Goal: Task Accomplishment & Management: Complete application form

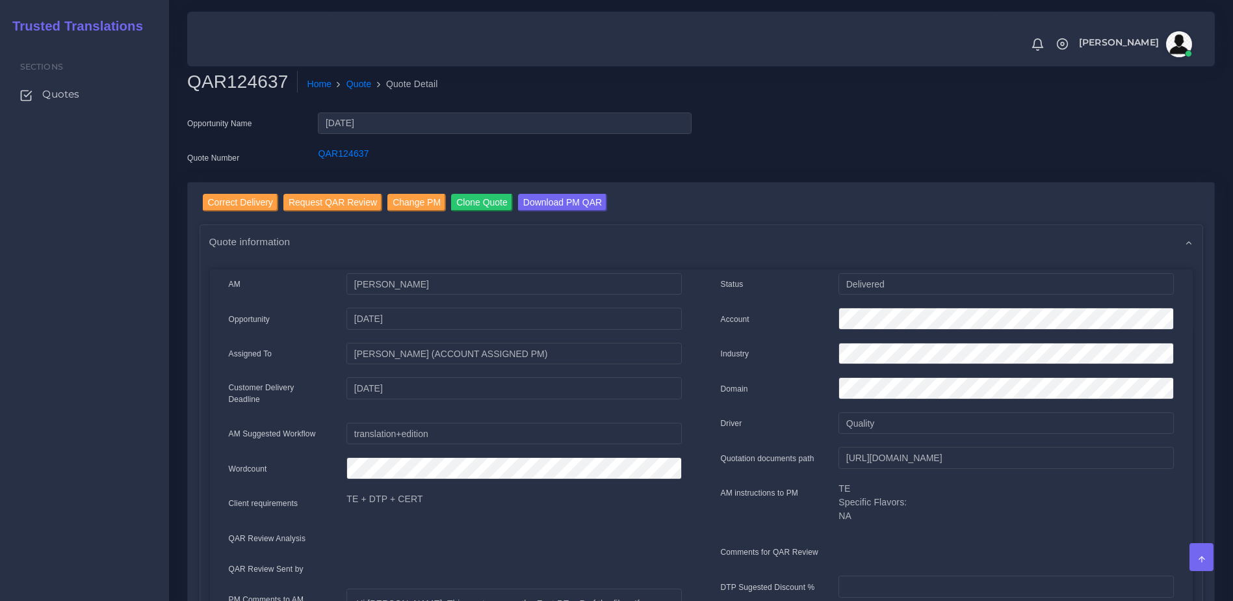
scroll to position [274, 0]
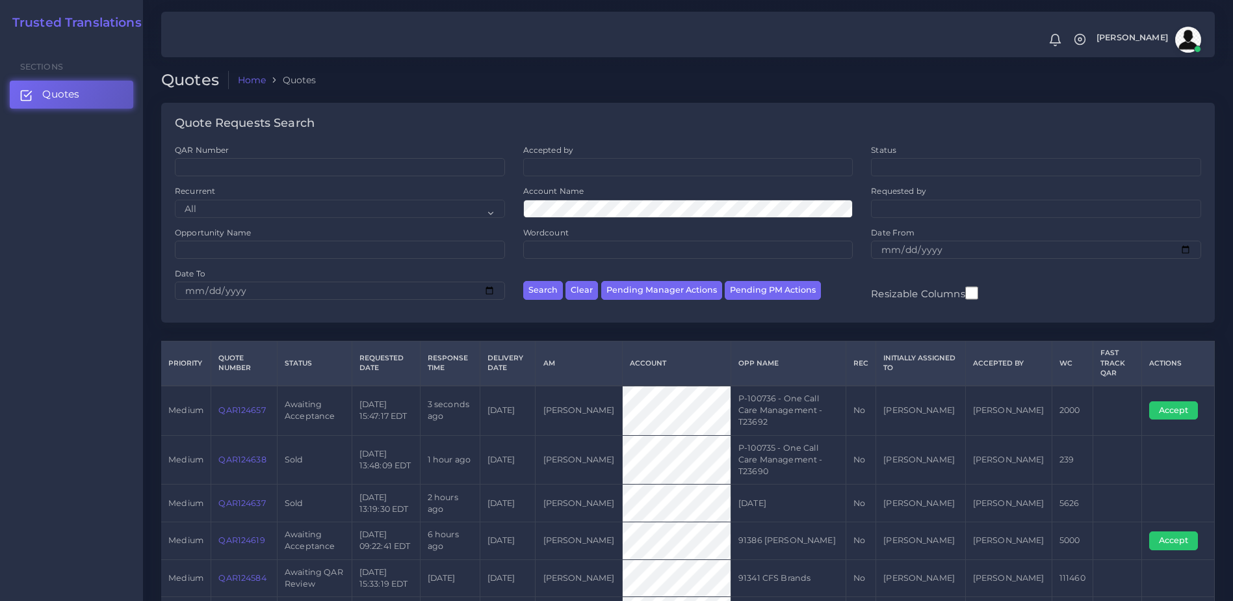
click at [231, 405] on link "QAR124657" at bounding box center [241, 410] width 47 height 10
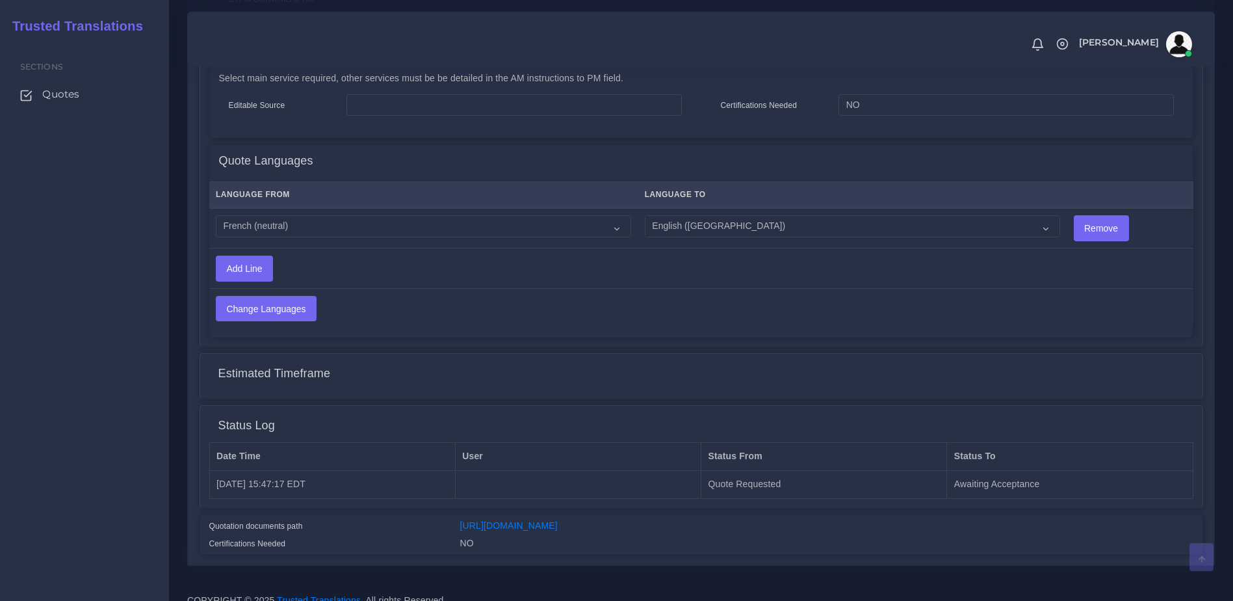
scroll to position [634, 0]
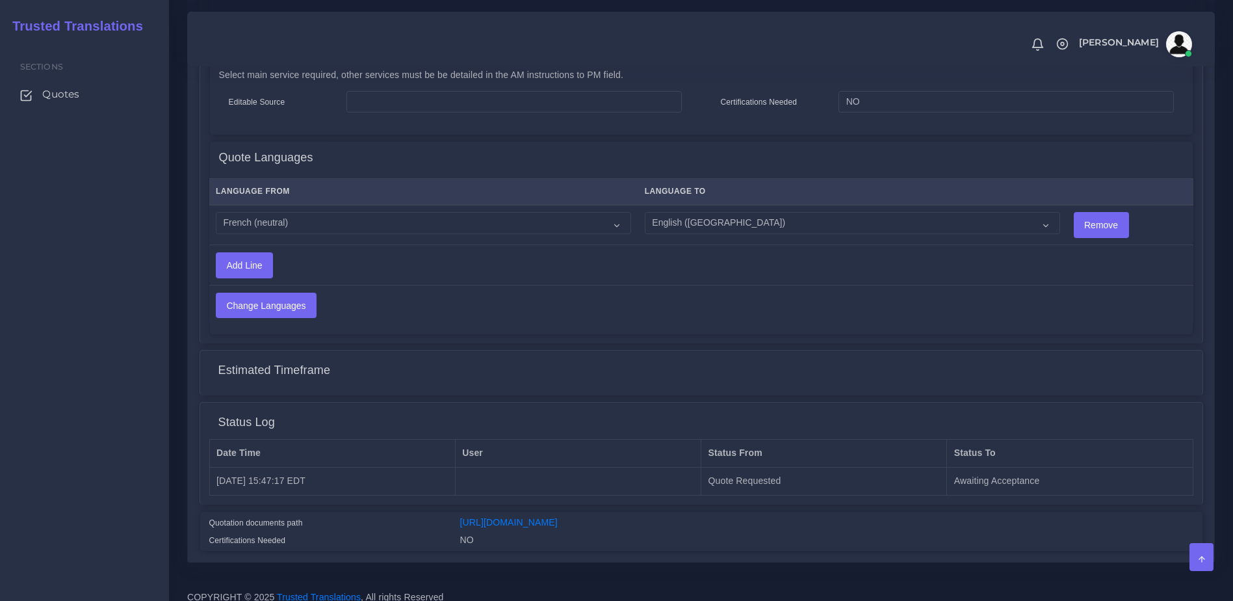
click at [308, 223] on td "Acoli Afar Afrikaans Akan Akateko Albanian American Sign Language (ASL) Amharic…" at bounding box center [423, 225] width 429 height 40
click at [306, 218] on select "Acoli Afar Afrikaans Akan Akateko Albanian American Sign Language (ASL) Amharic…" at bounding box center [423, 223] width 415 height 22
select select "19001"
click at [216, 212] on select "Acoli Afar Afrikaans Akan Akateko Albanian American Sign Language (ASL) Amharic…" at bounding box center [423, 223] width 415 height 22
click at [298, 300] on input "Change Languages" at bounding box center [266, 305] width 99 height 25
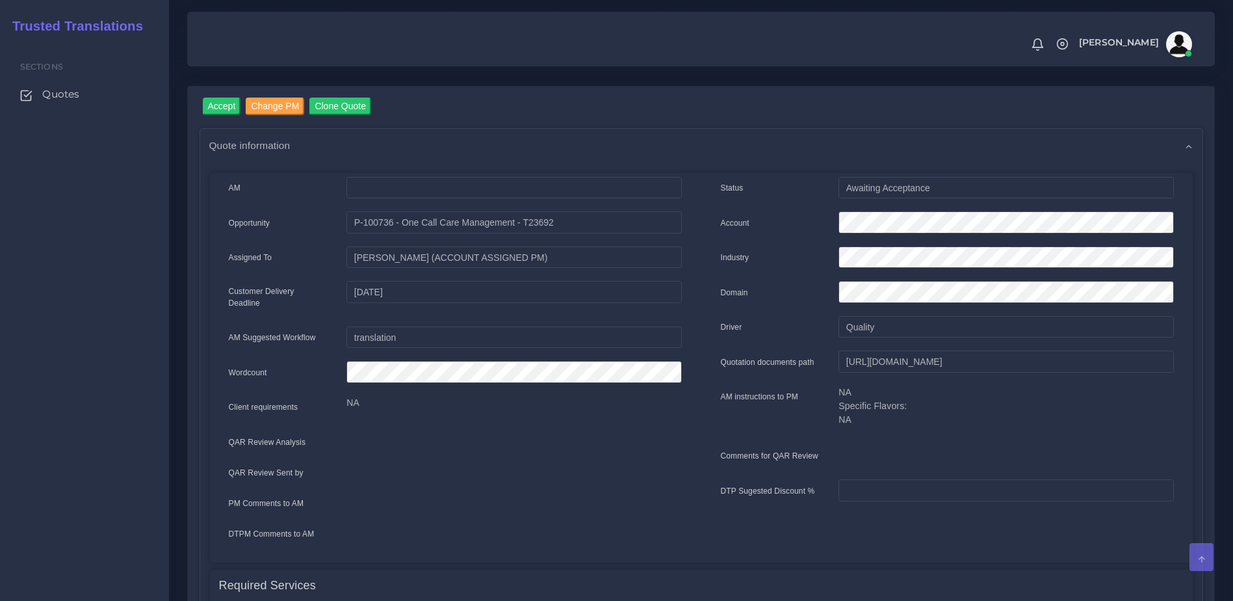
scroll to position [40, 0]
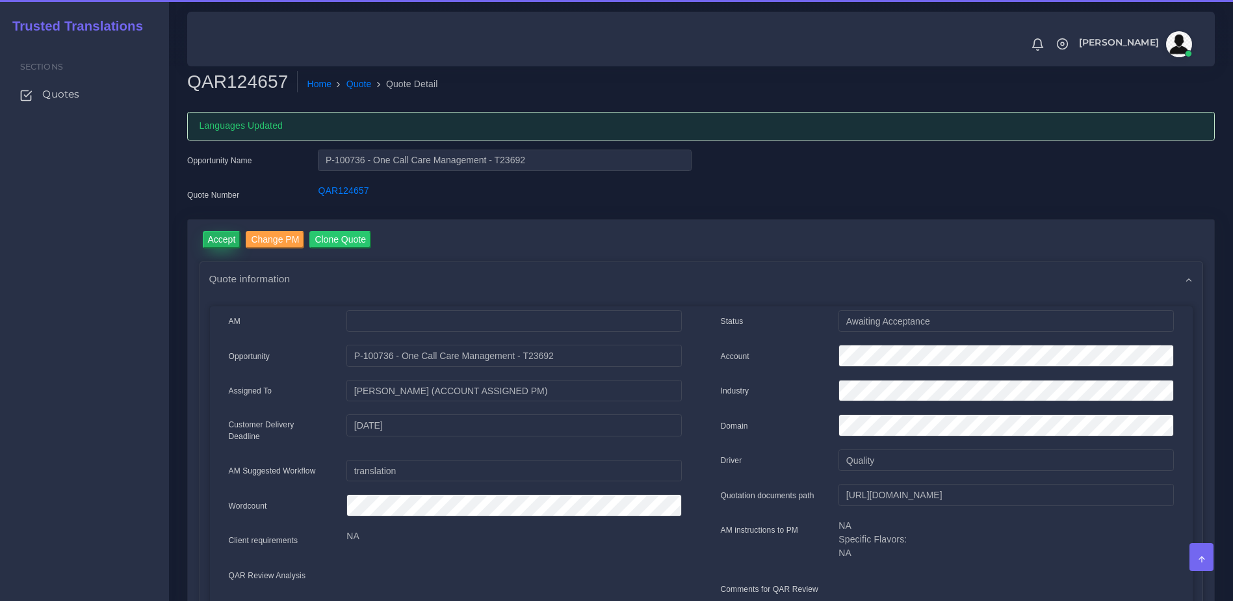
click at [221, 231] on input "Accept" at bounding box center [222, 240] width 38 height 18
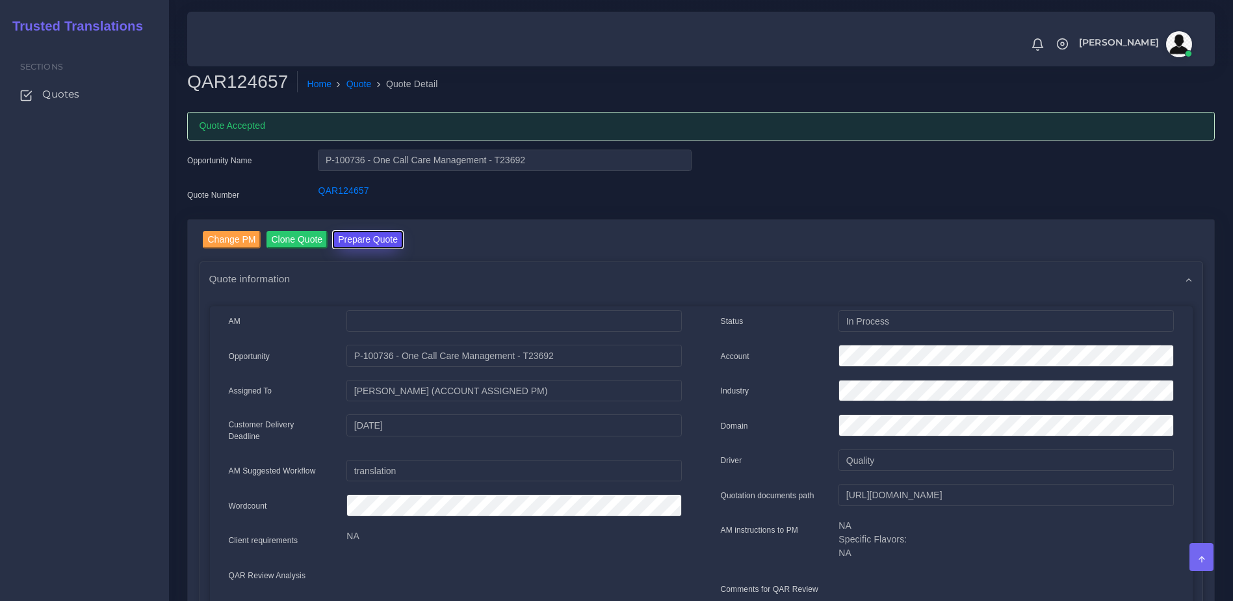
click at [371, 239] on button "Prepare Quote" at bounding box center [368, 240] width 70 height 18
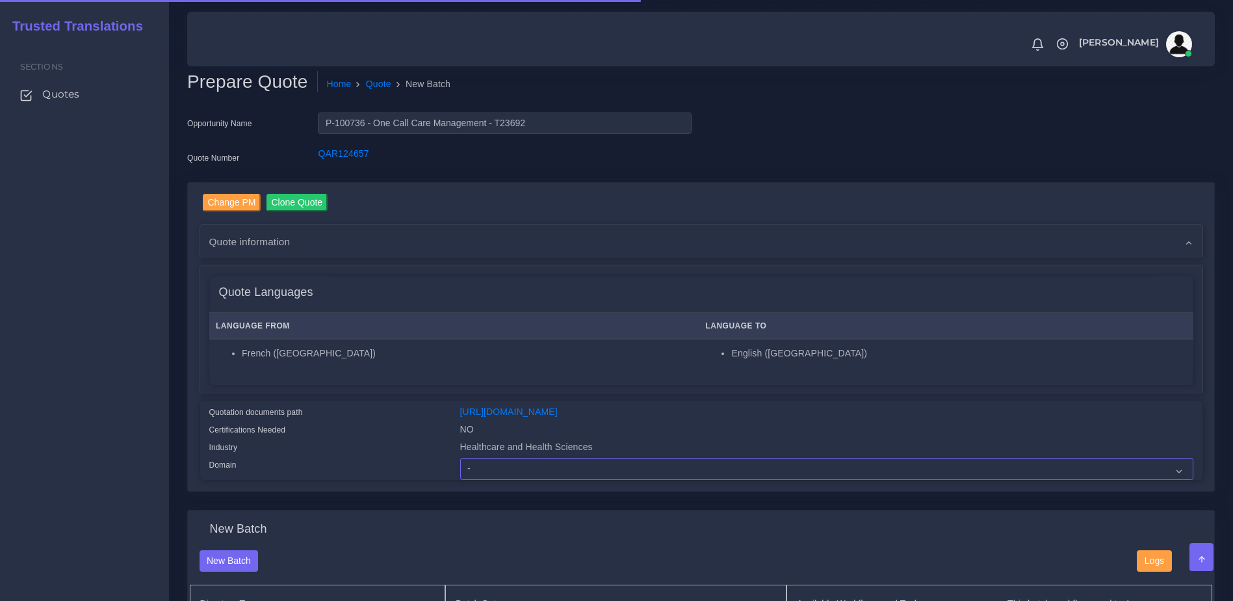
click at [500, 471] on select "- Advertising and Media Agriculture, Forestry and Fishing Architecture, Buildin…" at bounding box center [826, 469] width 733 height 22
select select "Healthcare and Health Sciences"
click at [460, 468] on select "- Advertising and Media Agriculture, Forestry and Fishing Architecture, Buildin…" at bounding box center [826, 469] width 733 height 22
click at [433, 421] on div "Quotation documents path" at bounding box center [325, 414] width 251 height 18
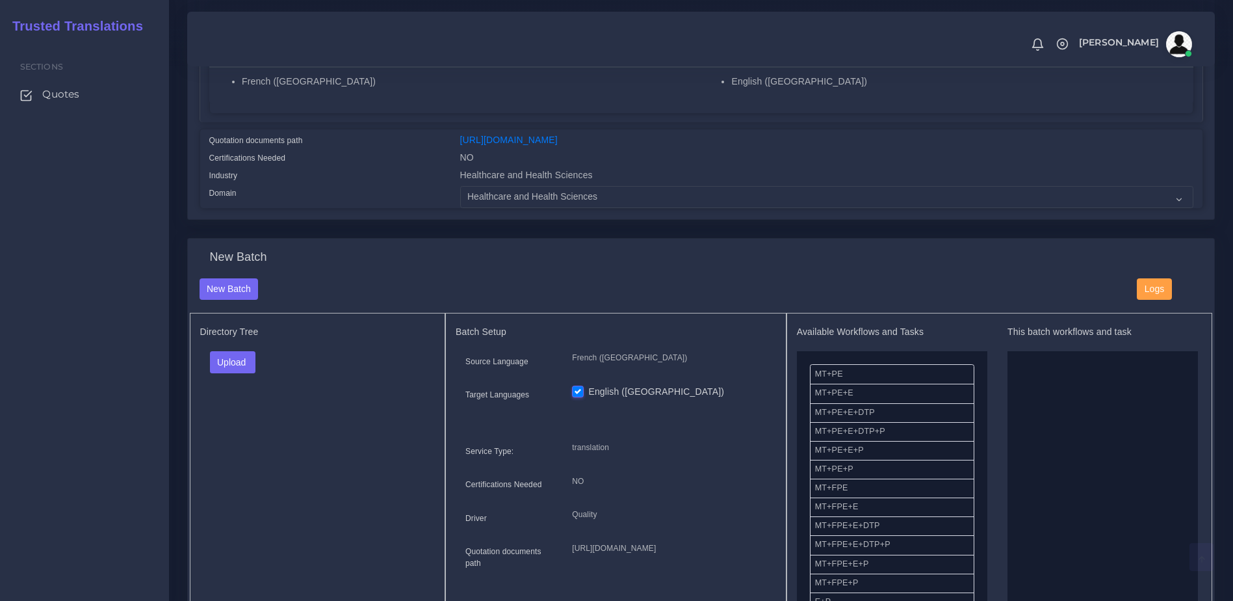
scroll to position [317, 0]
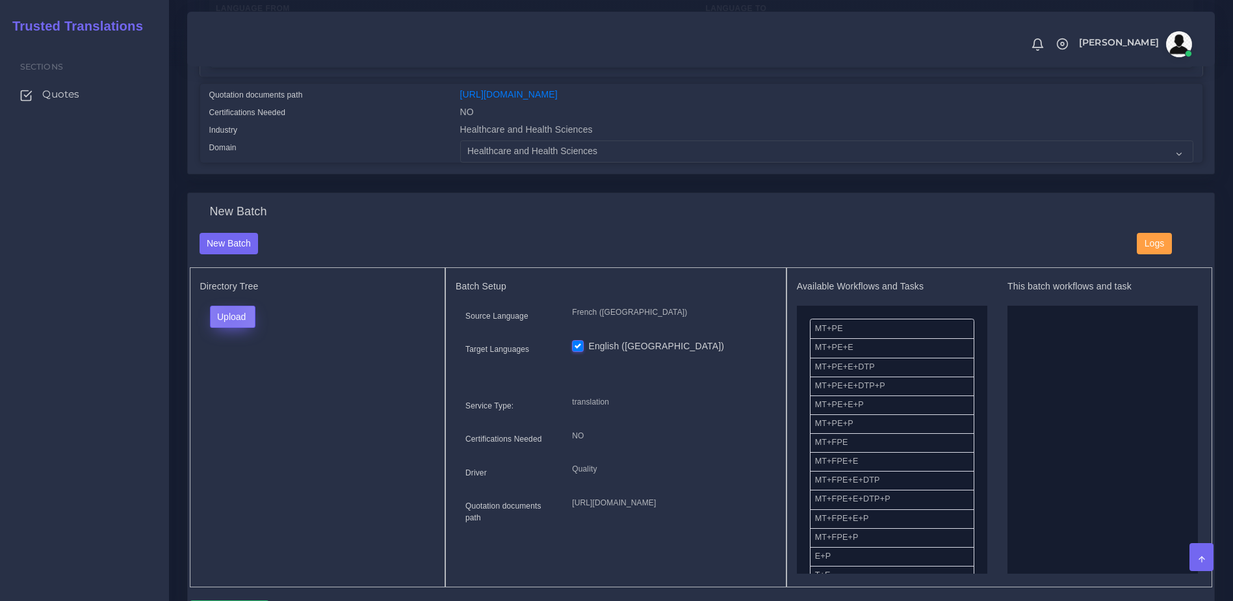
click at [230, 324] on button "Upload" at bounding box center [233, 317] width 46 height 22
click at [233, 384] on div "Folder Files" at bounding box center [255, 358] width 91 height 52
drag, startPoint x: 239, startPoint y: 379, endPoint x: 241, endPoint y: 340, distance: 39.1
click at [239, 378] on div "Directory Tree Upload Folder Files un/check all" at bounding box center [318, 427] width 256 height 320
click at [241, 328] on button "Upload" at bounding box center [233, 317] width 46 height 22
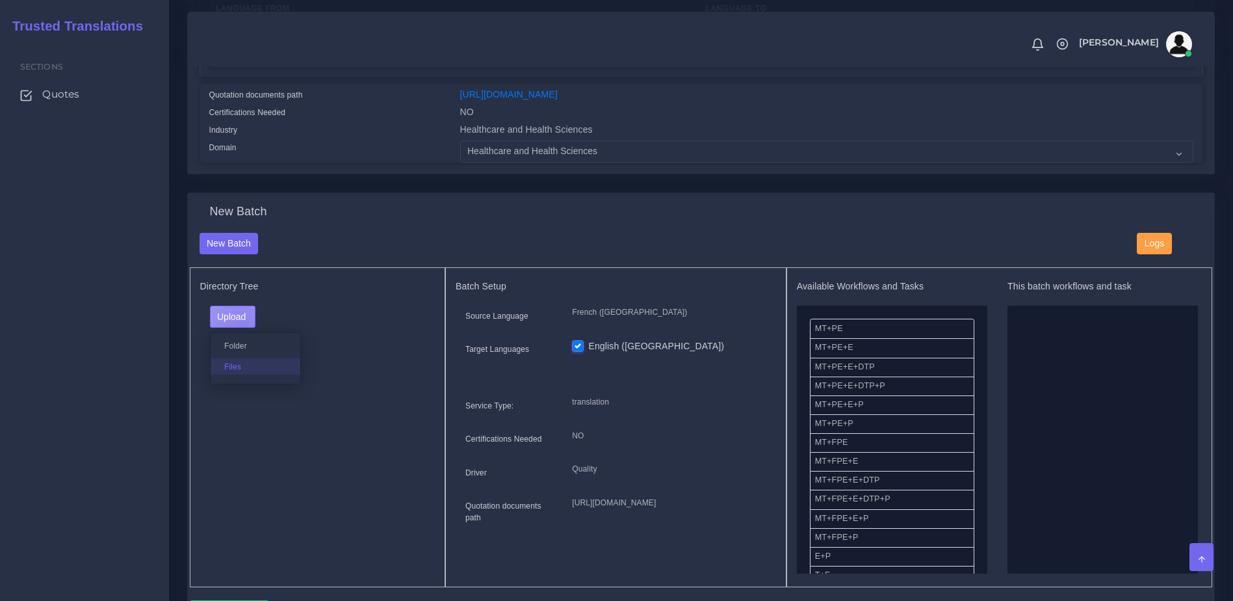
click at [244, 372] on label "Files" at bounding box center [256, 366] width 90 height 16
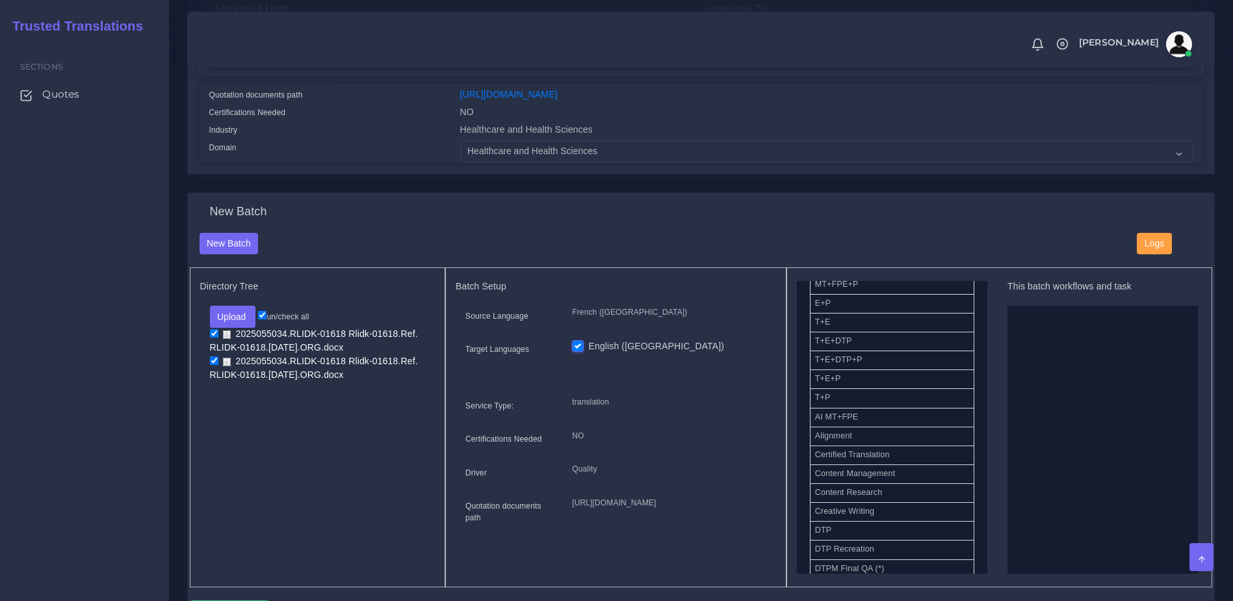
scroll to position [237, 0]
click at [870, 386] on li "T+E+DTP+P" at bounding box center [892, 377] width 165 height 20
drag, startPoint x: 891, startPoint y: 408, endPoint x: 961, endPoint y: 402, distance: 70.5
drag, startPoint x: 819, startPoint y: 401, endPoint x: 1062, endPoint y: 380, distance: 244.7
drag, startPoint x: 1236, startPoint y: 312, endPoint x: 1026, endPoint y: 412, distance: 232.4
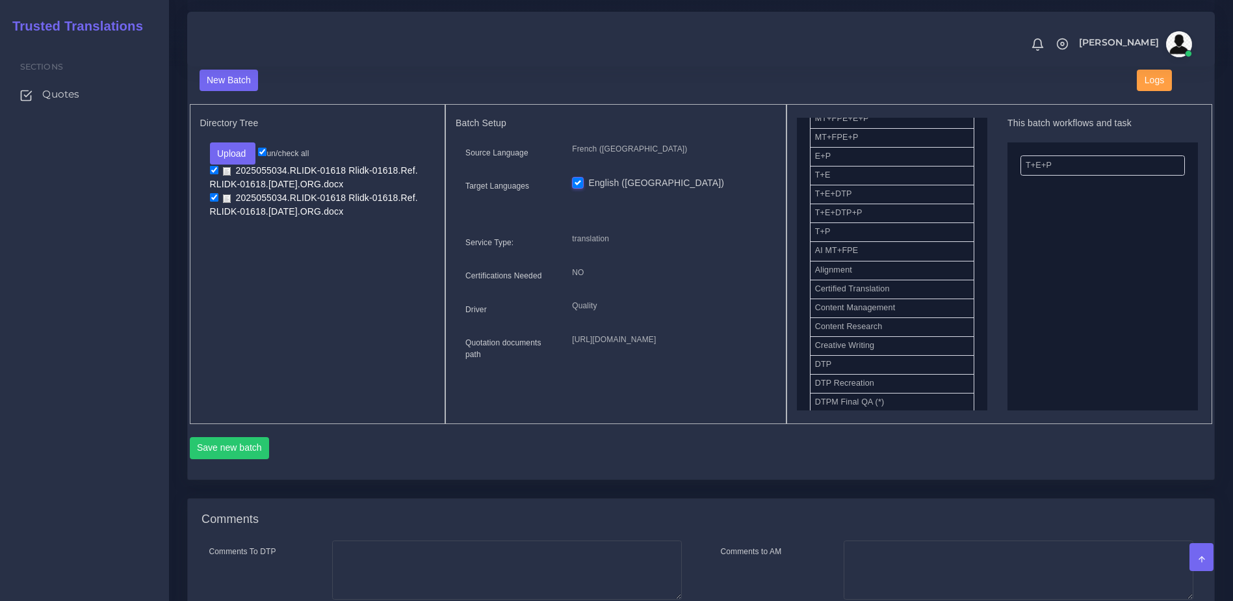
scroll to position [539, 0]
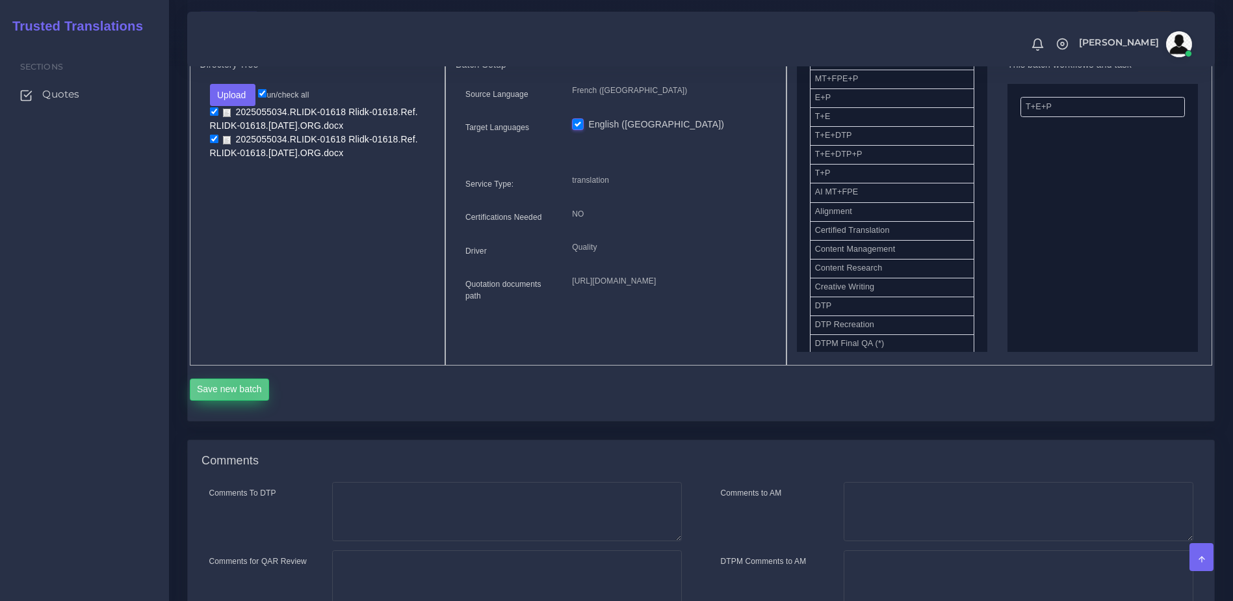
click at [241, 401] on button "Save new batch" at bounding box center [230, 389] width 80 height 22
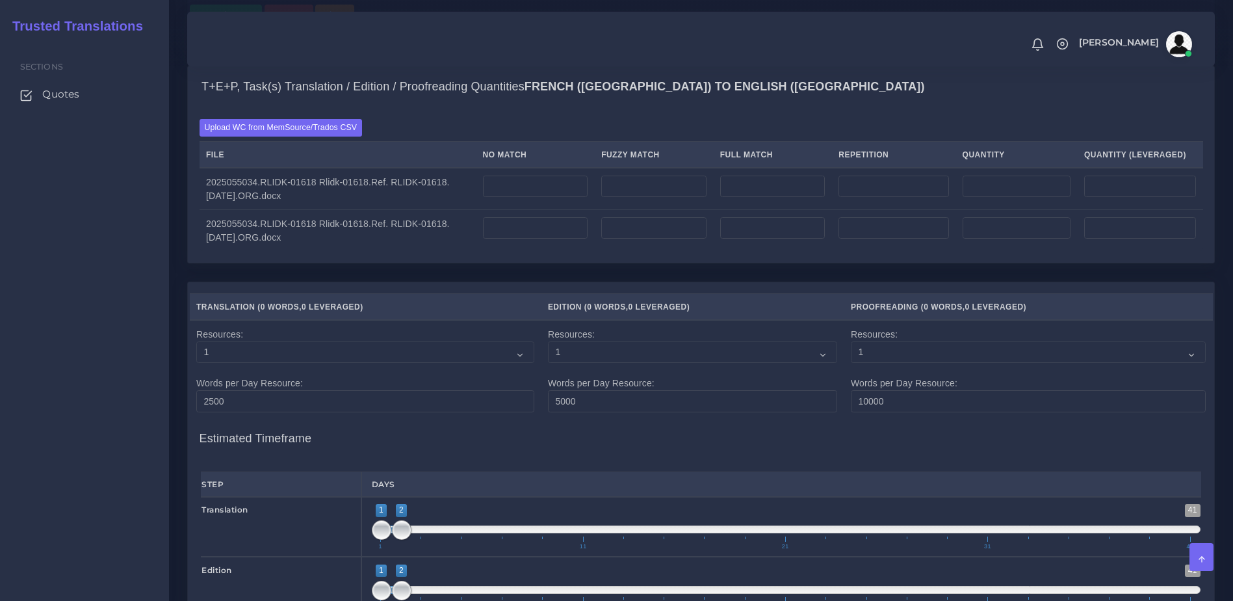
scroll to position [903, 0]
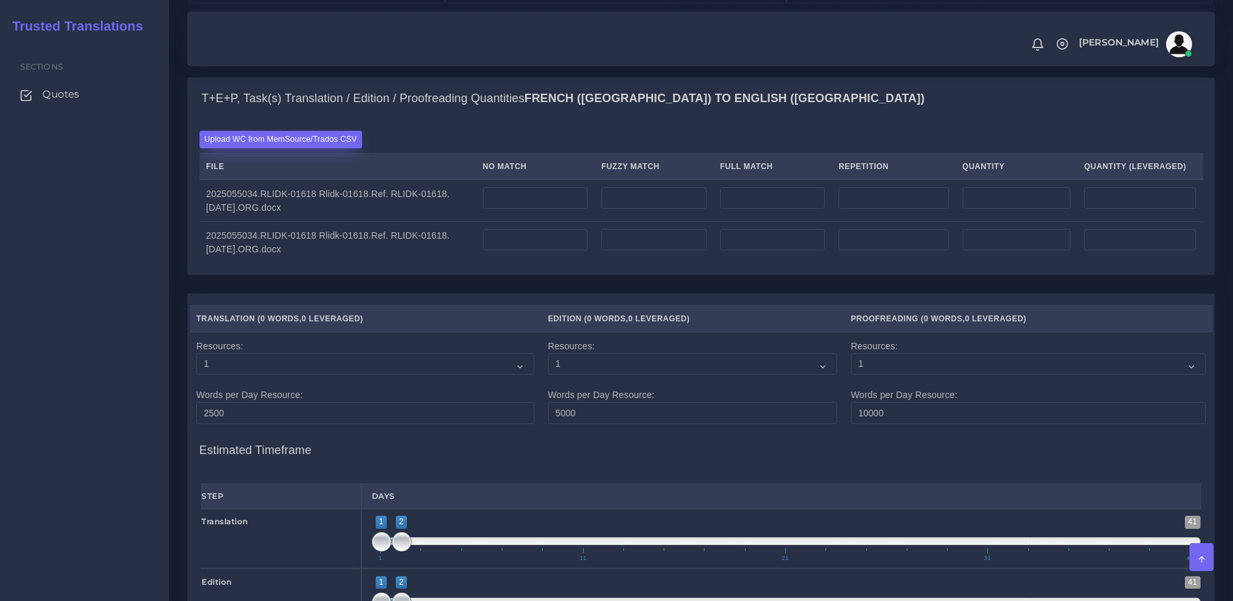
click at [289, 148] on label "Upload WC from MemSource/Trados CSV" at bounding box center [281, 140] width 163 height 18
click at [0, 0] on input "Upload WC from MemSource/Trados CSV" at bounding box center [0, 0] width 0 height 0
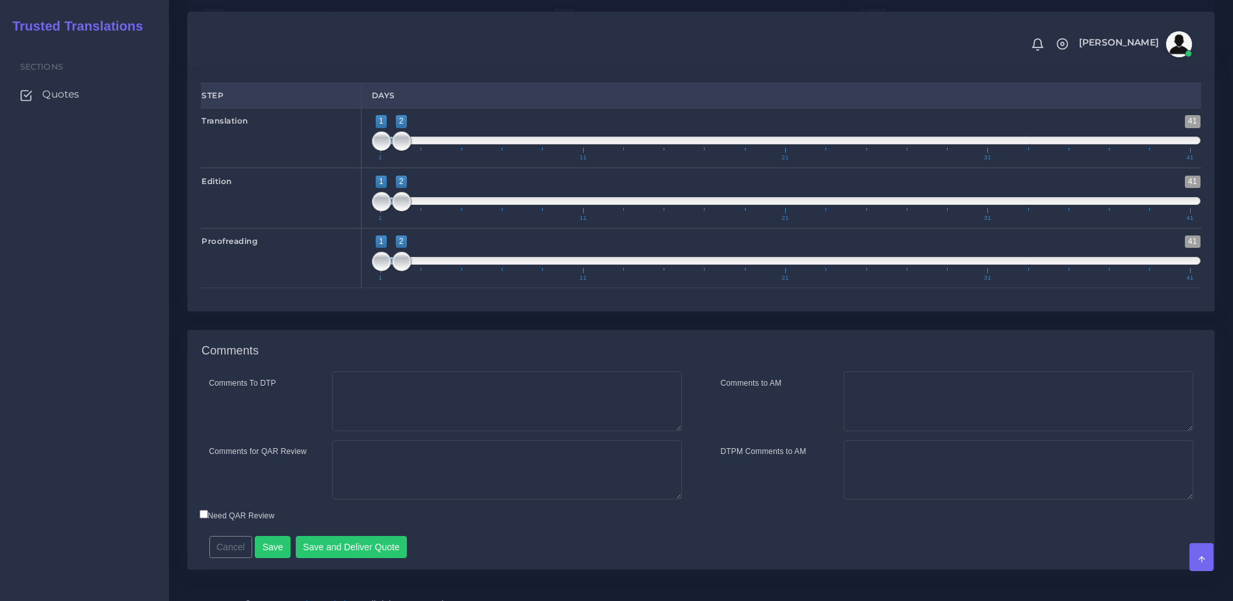
scroll to position [1409, 0]
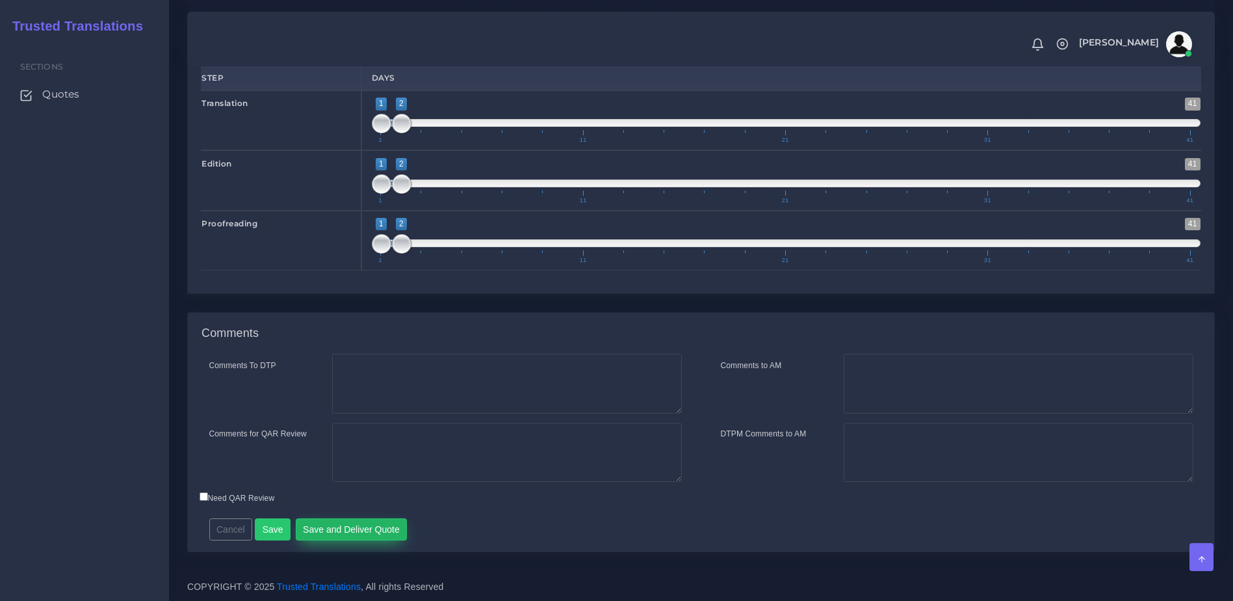
click at [378, 525] on button "Save and Deliver Quote" at bounding box center [352, 529] width 112 height 22
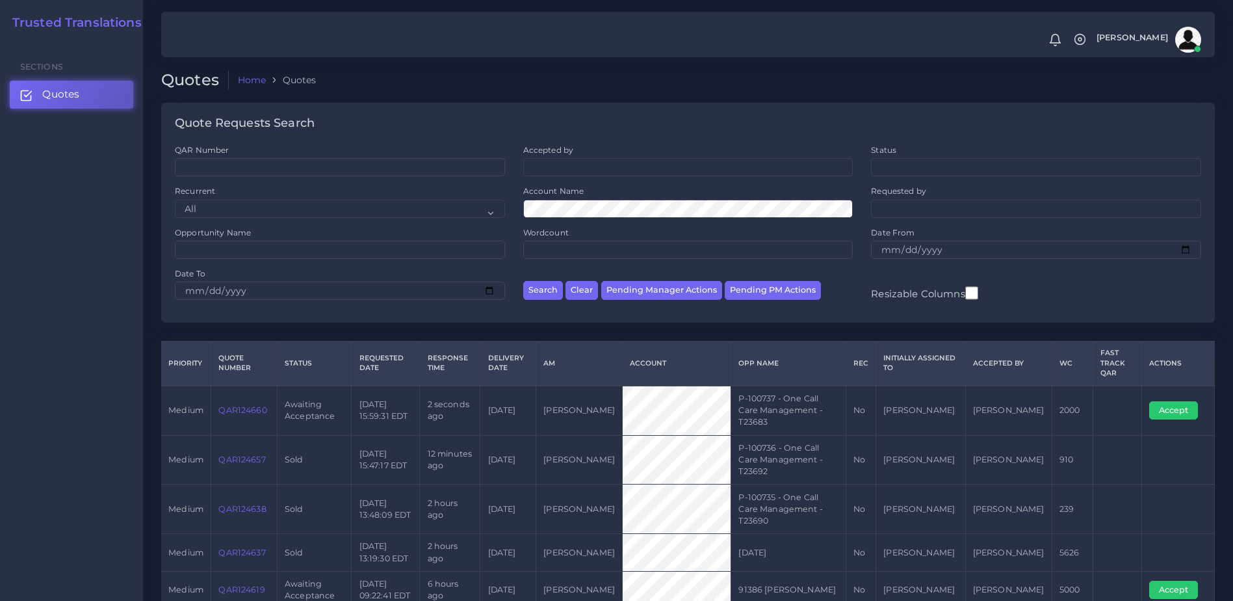
click at [250, 405] on link "QAR124660" at bounding box center [242, 410] width 48 height 10
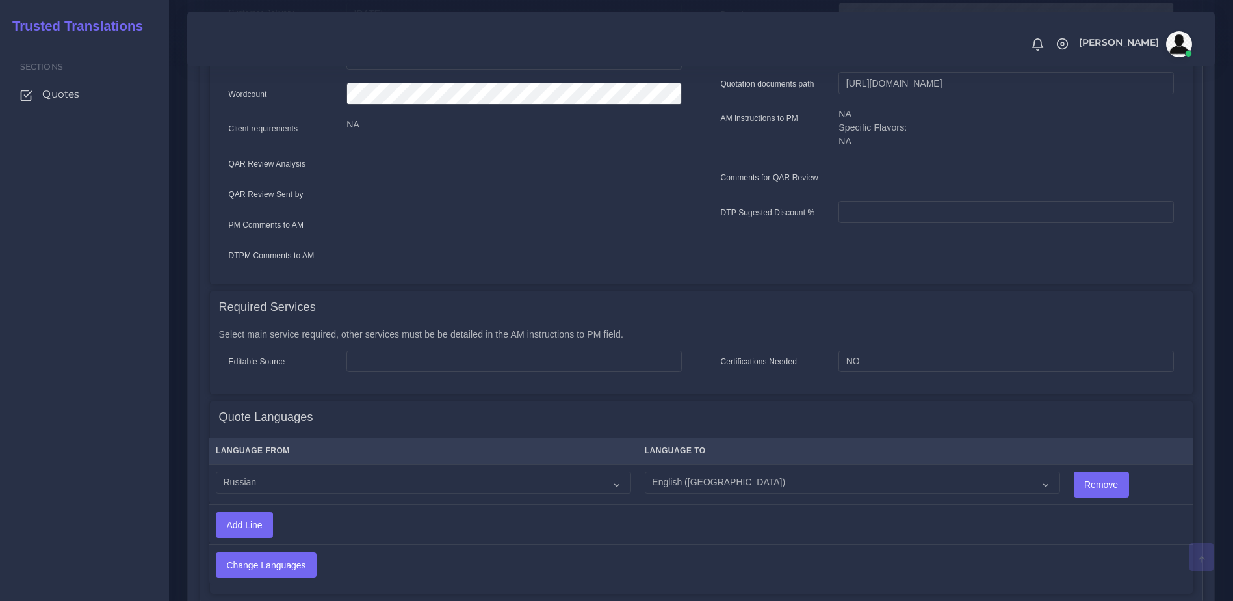
scroll to position [395, 0]
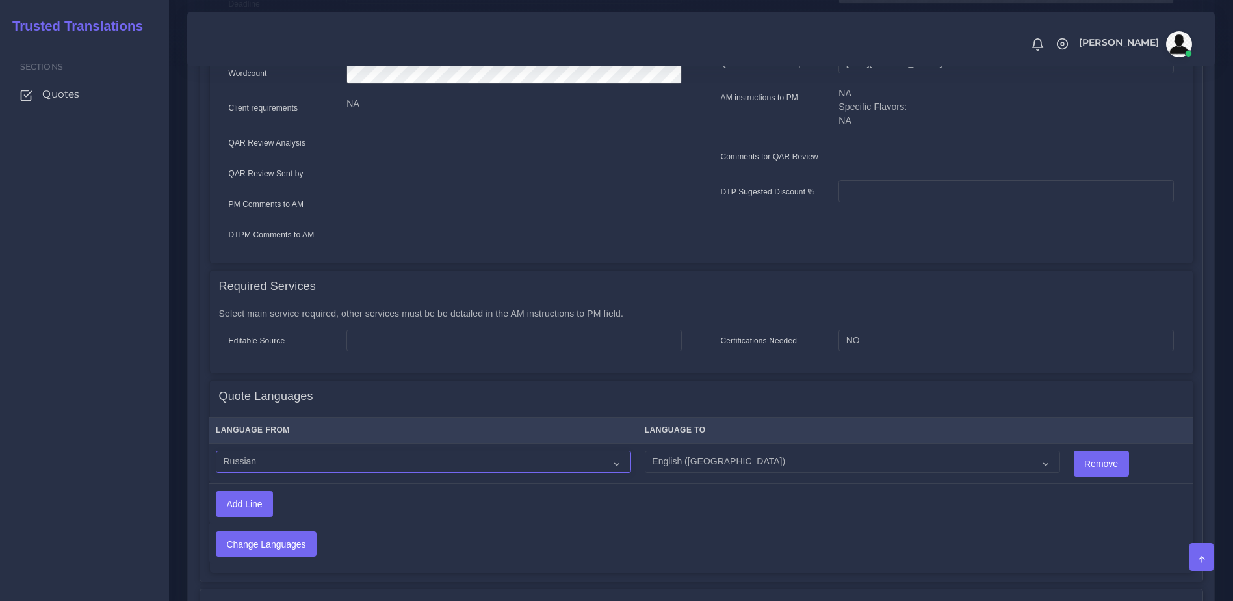
click at [363, 451] on select "Acoli Afar Afrikaans Akan Akateko Albanian American Sign Language (ASL) Amharic…" at bounding box center [423, 462] width 415 height 22
select select "40189"
click at [216, 451] on select "Acoli Afar Afrikaans Akan Akateko Albanian American Sign Language (ASL) Amharic…" at bounding box center [423, 462] width 415 height 22
click at [261, 546] on input "Change Languages" at bounding box center [266, 544] width 99 height 25
click at [262, 538] on input "Change Languages" at bounding box center [266, 544] width 99 height 25
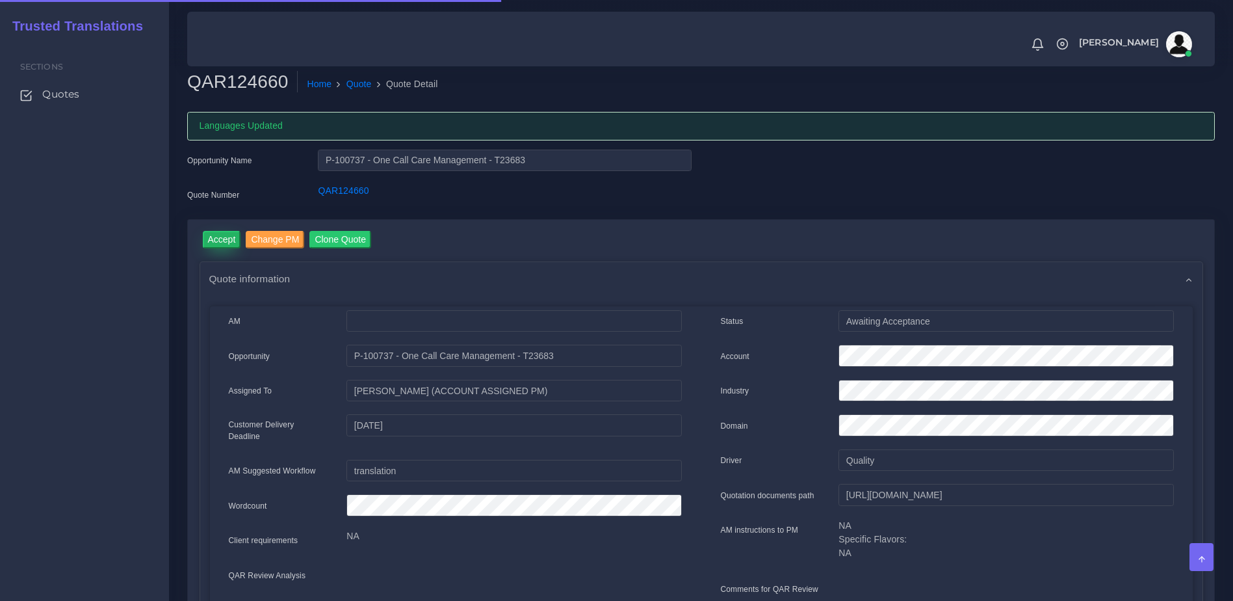
click at [226, 235] on input "Accept" at bounding box center [222, 240] width 38 height 18
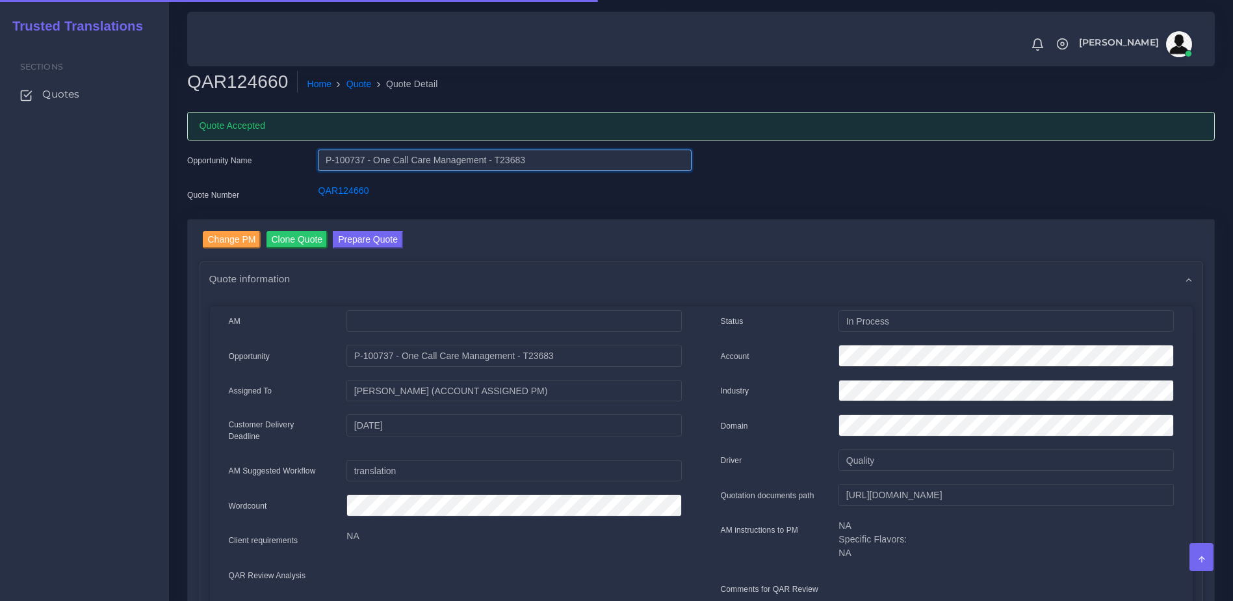
click at [525, 157] on input "P-100737 - One Call Care Management - T23683" at bounding box center [504, 161] width 373 height 22
click at [525, 158] on input "P-100737 - One Call Care Management - T23683" at bounding box center [504, 161] width 373 height 22
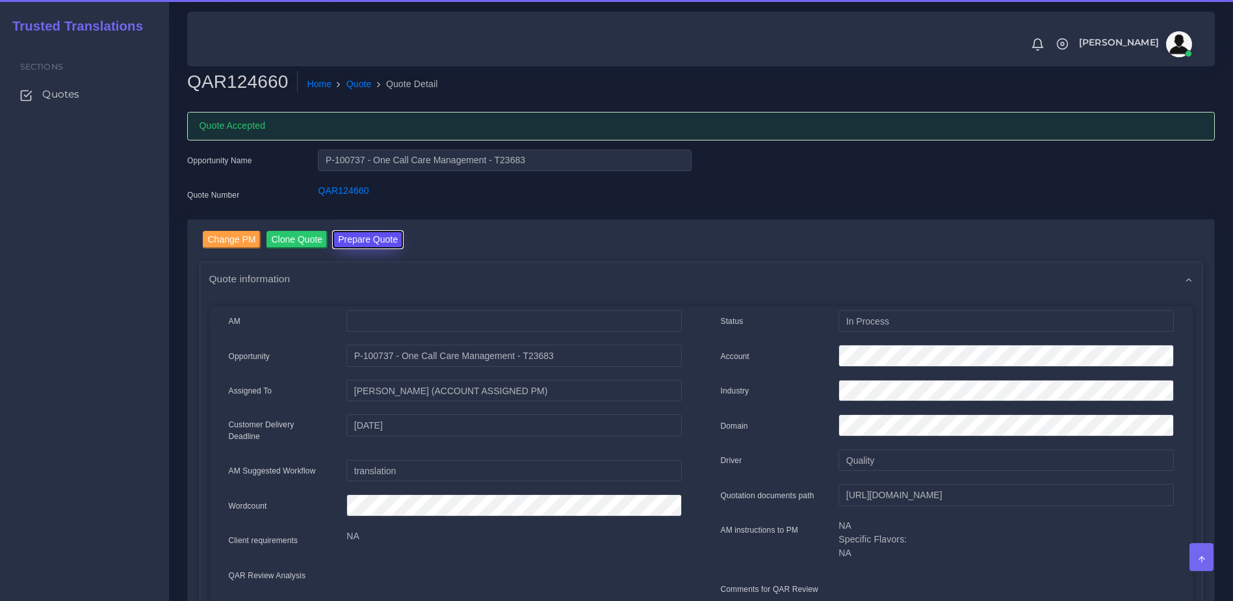
click at [365, 240] on button "Prepare Quote" at bounding box center [368, 240] width 70 height 18
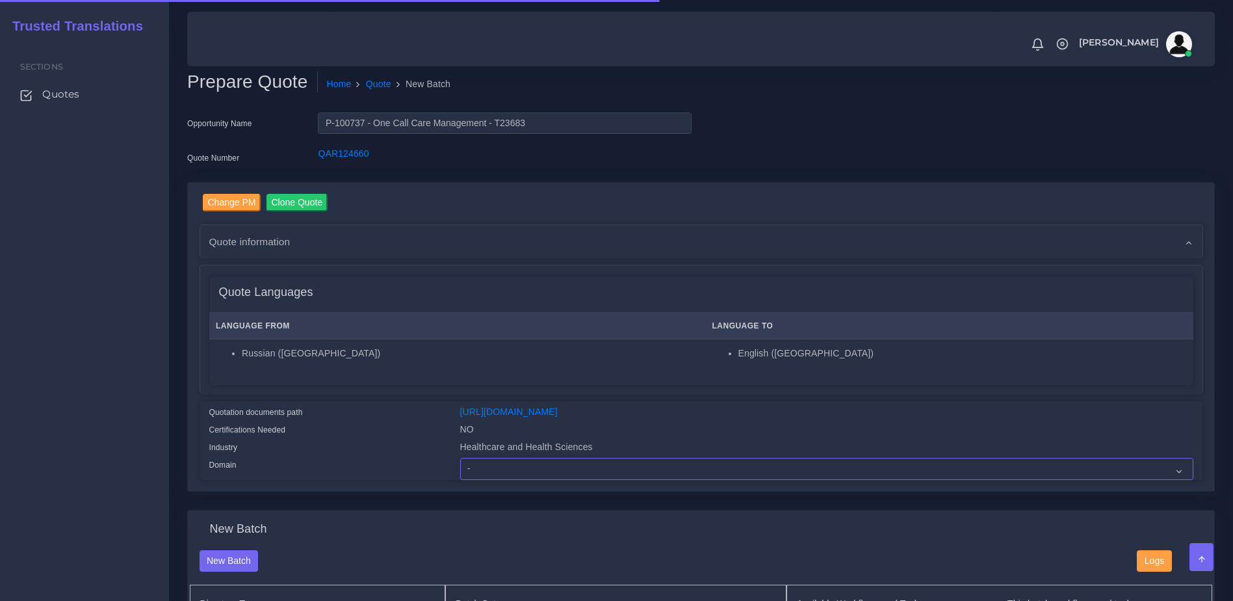
click at [520, 473] on select "- Advertising and Media Agriculture, Forestry and Fishing Architecture, Buildin…" at bounding box center [826, 469] width 733 height 22
select select "Healthcare and Health Sciences"
click at [460, 468] on select "- Advertising and Media Agriculture, Forestry and Fishing Architecture, Buildin…" at bounding box center [826, 469] width 733 height 22
click at [384, 471] on div "Domain" at bounding box center [325, 469] width 251 height 22
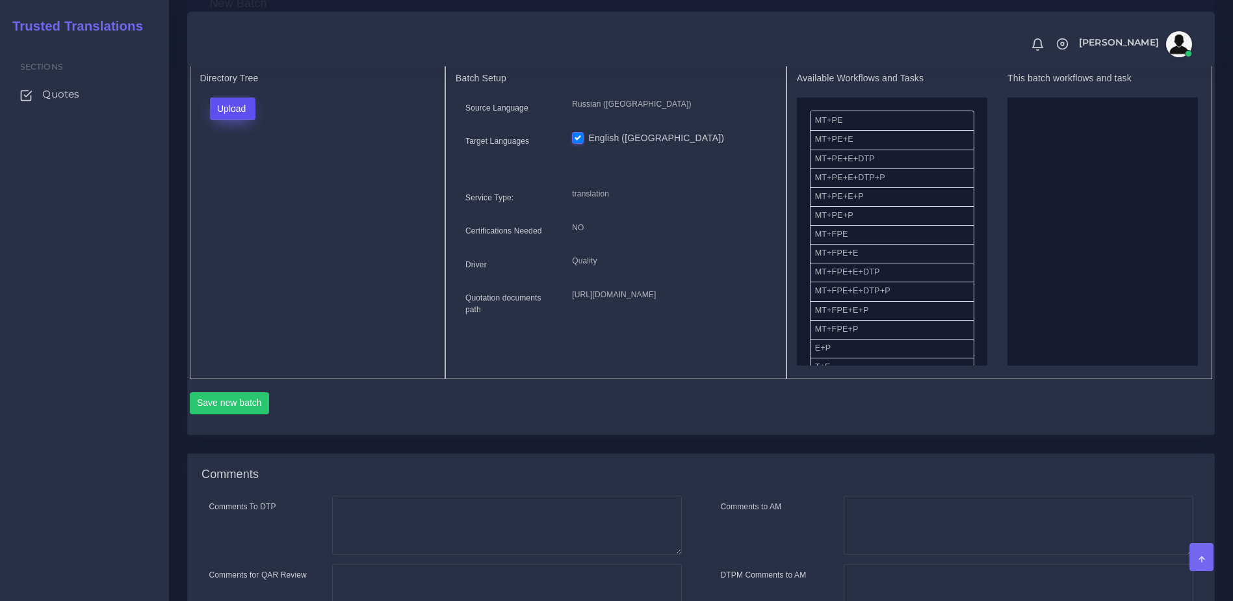
click at [225, 120] on button "Upload" at bounding box center [233, 109] width 46 height 22
click at [233, 166] on label "Files" at bounding box center [256, 158] width 90 height 16
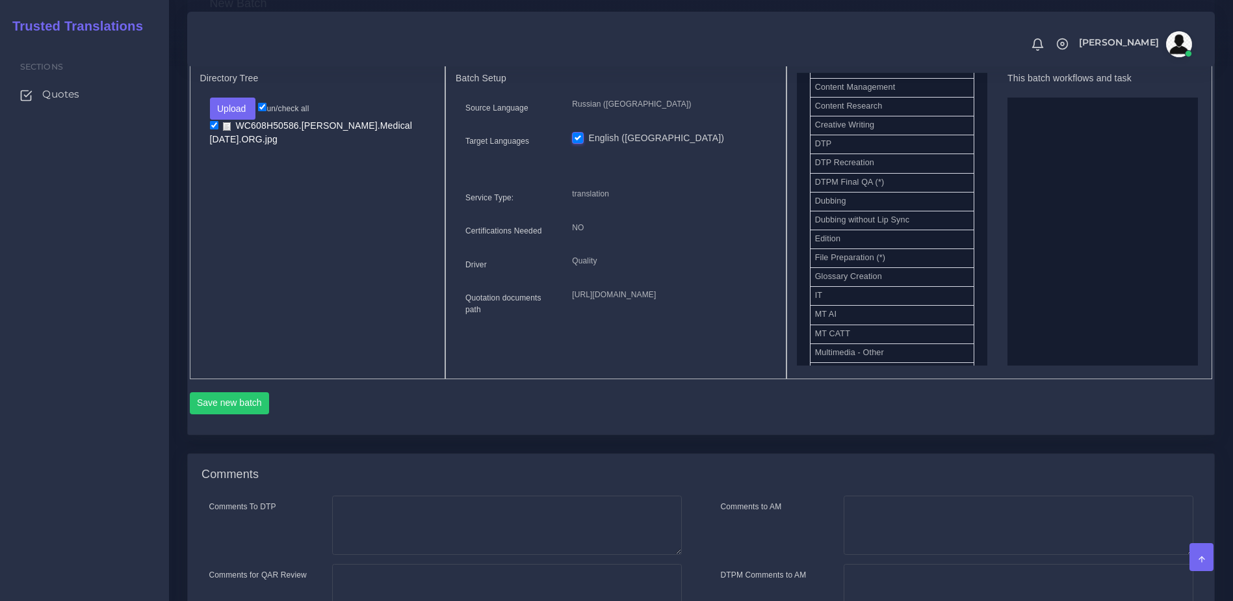
scroll to position [415, 0]
drag, startPoint x: 864, startPoint y: 200, endPoint x: 1014, endPoint y: 216, distance: 150.4
drag, startPoint x: 898, startPoint y: 188, endPoint x: 1063, endPoint y: 156, distance: 168.2
drag, startPoint x: 1009, startPoint y: 146, endPoint x: 901, endPoint y: 179, distance: 113.5
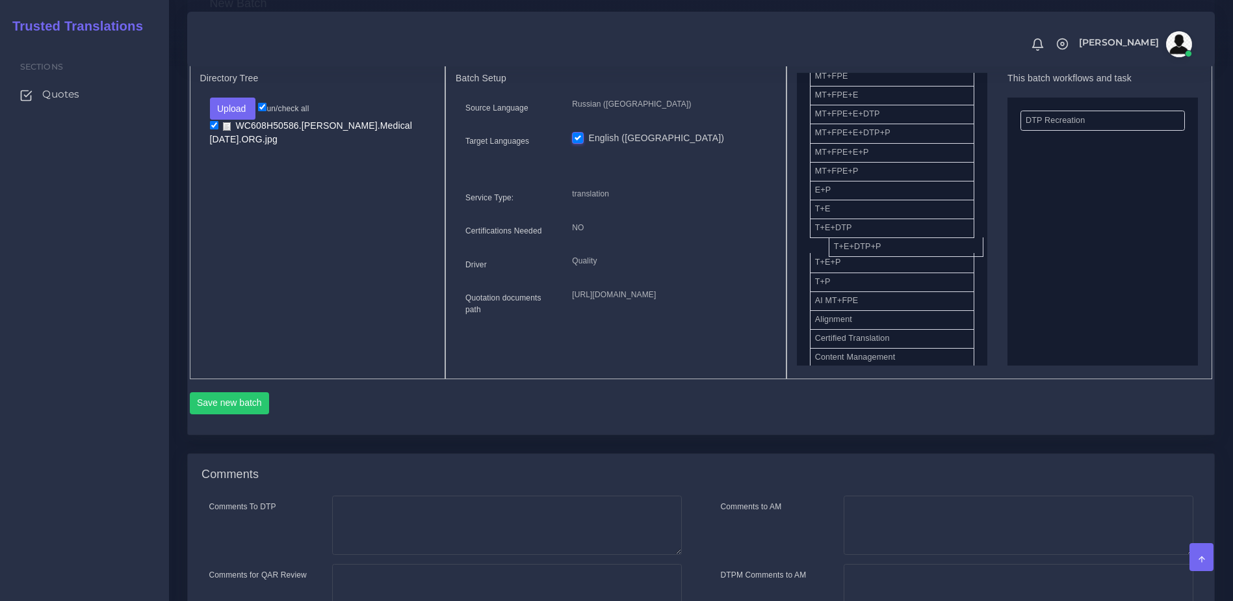
drag, startPoint x: 858, startPoint y: 254, endPoint x: 1056, endPoint y: 217, distance: 201.1
click at [218, 414] on button "Save new batch" at bounding box center [230, 403] width 80 height 22
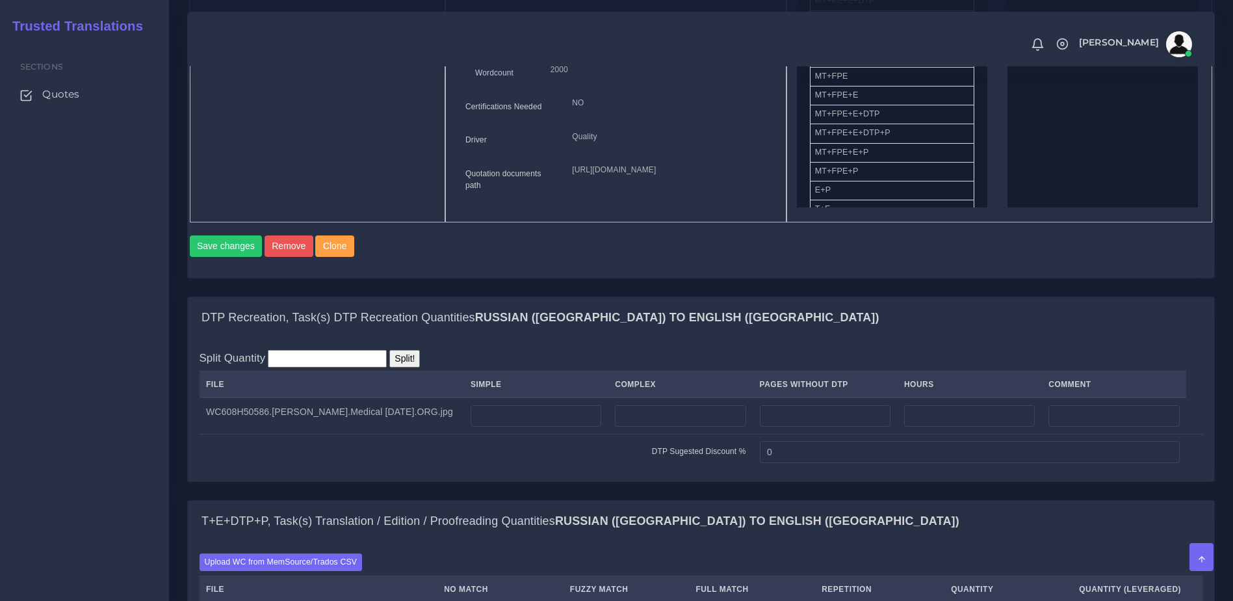
scroll to position [717, 0]
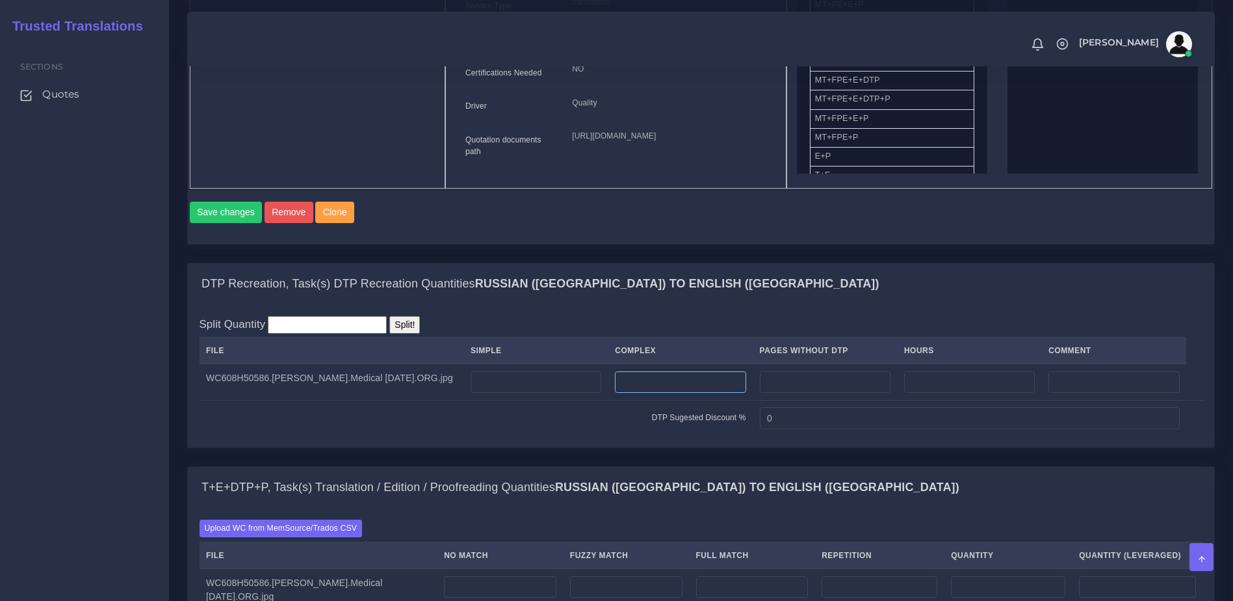
click at [692, 393] on input "number" at bounding box center [680, 382] width 131 height 22
type input "1"
drag, startPoint x: 646, startPoint y: 530, endPoint x: 685, endPoint y: 518, distance: 40.3
click at [646, 508] on div "T+E+DTP+P, Task(s) Translation / Edition / Proofreading Quantities Russian ([GE…" at bounding box center [701, 488] width 1027 height 42
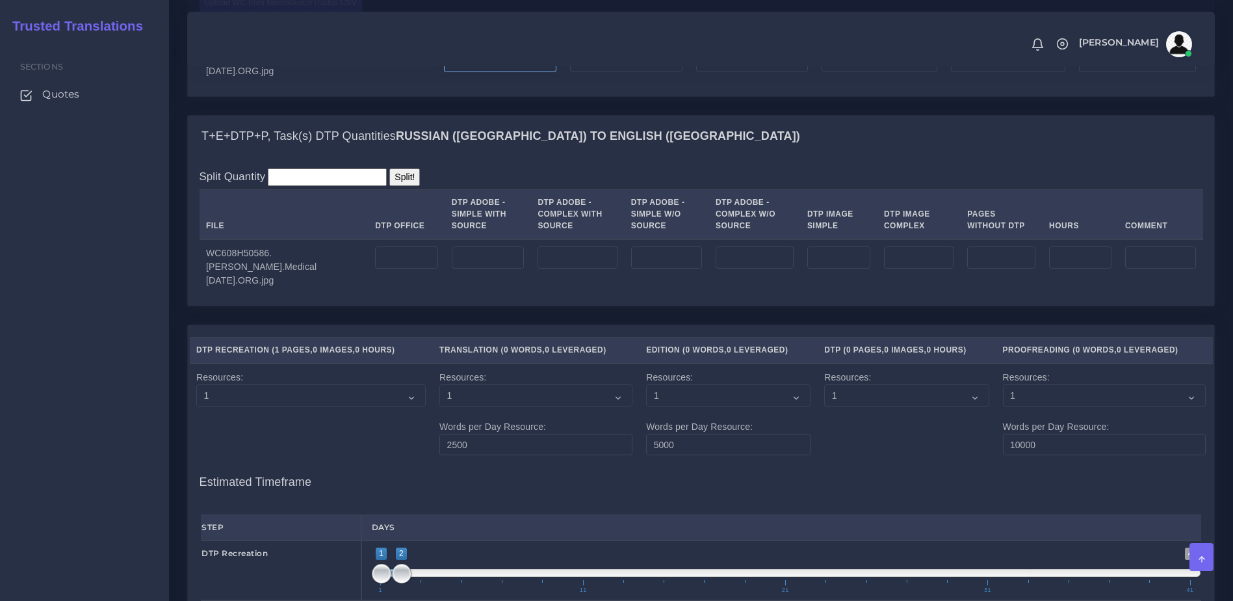
click at [475, 73] on input "number" at bounding box center [500, 62] width 112 height 22
type input "400"
click at [401, 290] on td at bounding box center [407, 266] width 77 height 55
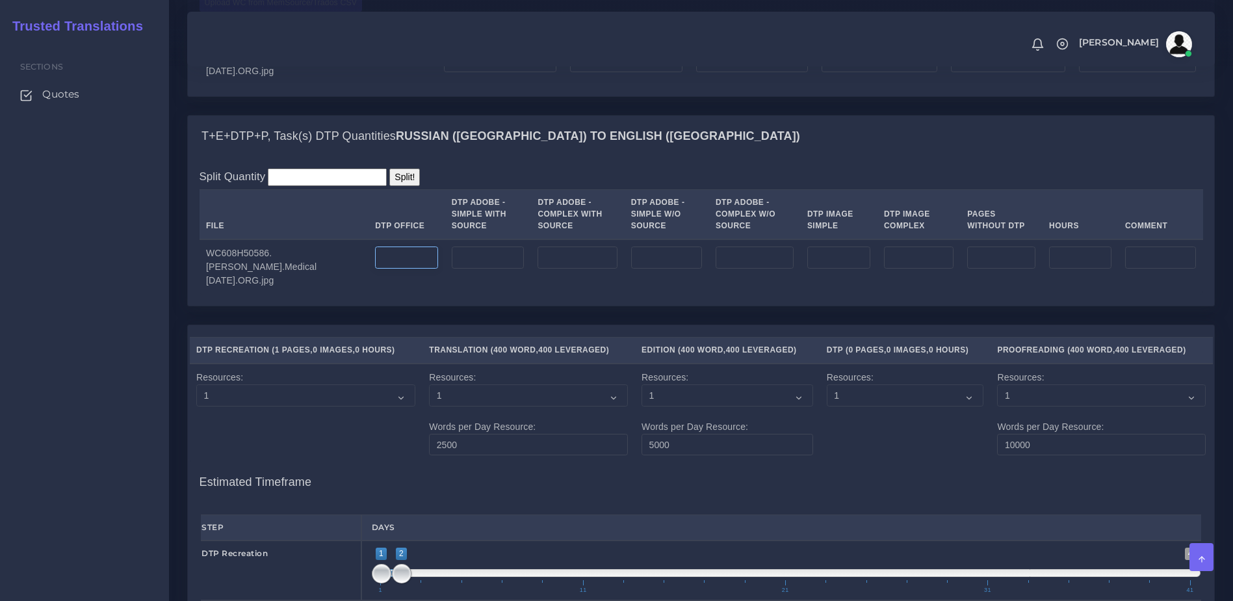
click at [404, 295] on td at bounding box center [407, 266] width 77 height 55
type input "1"
click at [429, 295] on td "1" at bounding box center [407, 266] width 77 height 55
click at [457, 306] on div "Split Quantity Split! File DTP Office DTP Adobe - Simple With Source DTP Adobe …" at bounding box center [701, 231] width 1027 height 149
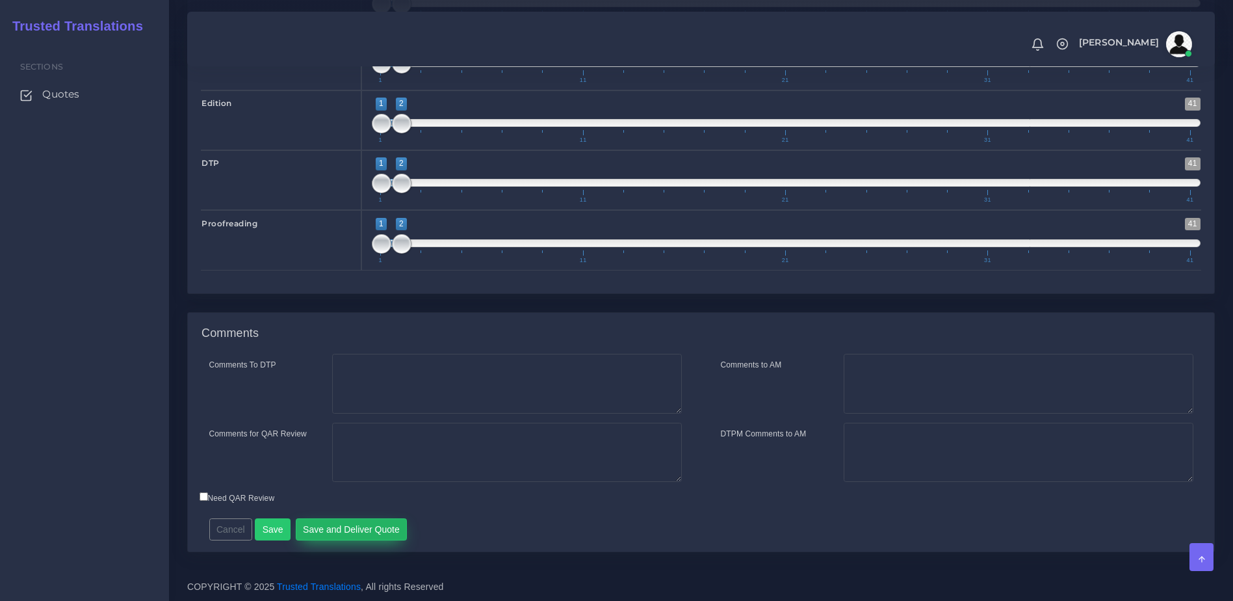
click at [387, 531] on button "Save and Deliver Quote" at bounding box center [352, 529] width 112 height 22
